Goal: Check status: Check status

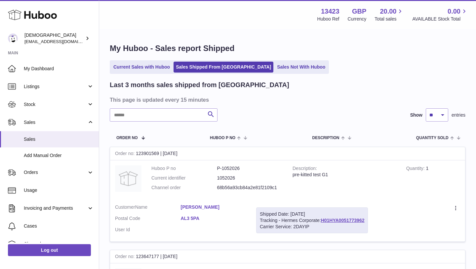
click at [154, 67] on link "Current Sales with Huboo" at bounding box center [141, 67] width 61 height 11
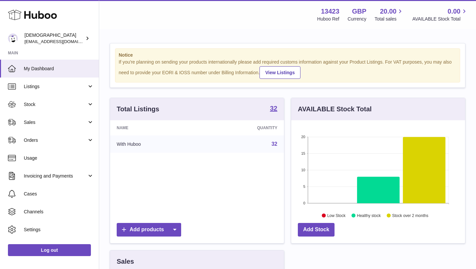
scroll to position [103, 174]
click at [62, 121] on span "Sales" at bounding box center [55, 122] width 63 height 6
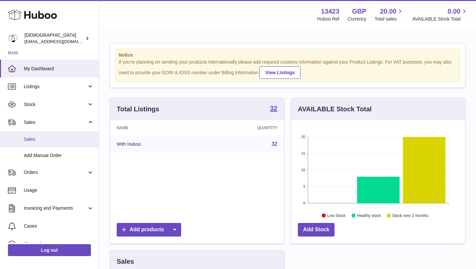
click at [58, 137] on span "Sales" at bounding box center [59, 139] width 70 height 6
